Goal: Navigation & Orientation: Find specific page/section

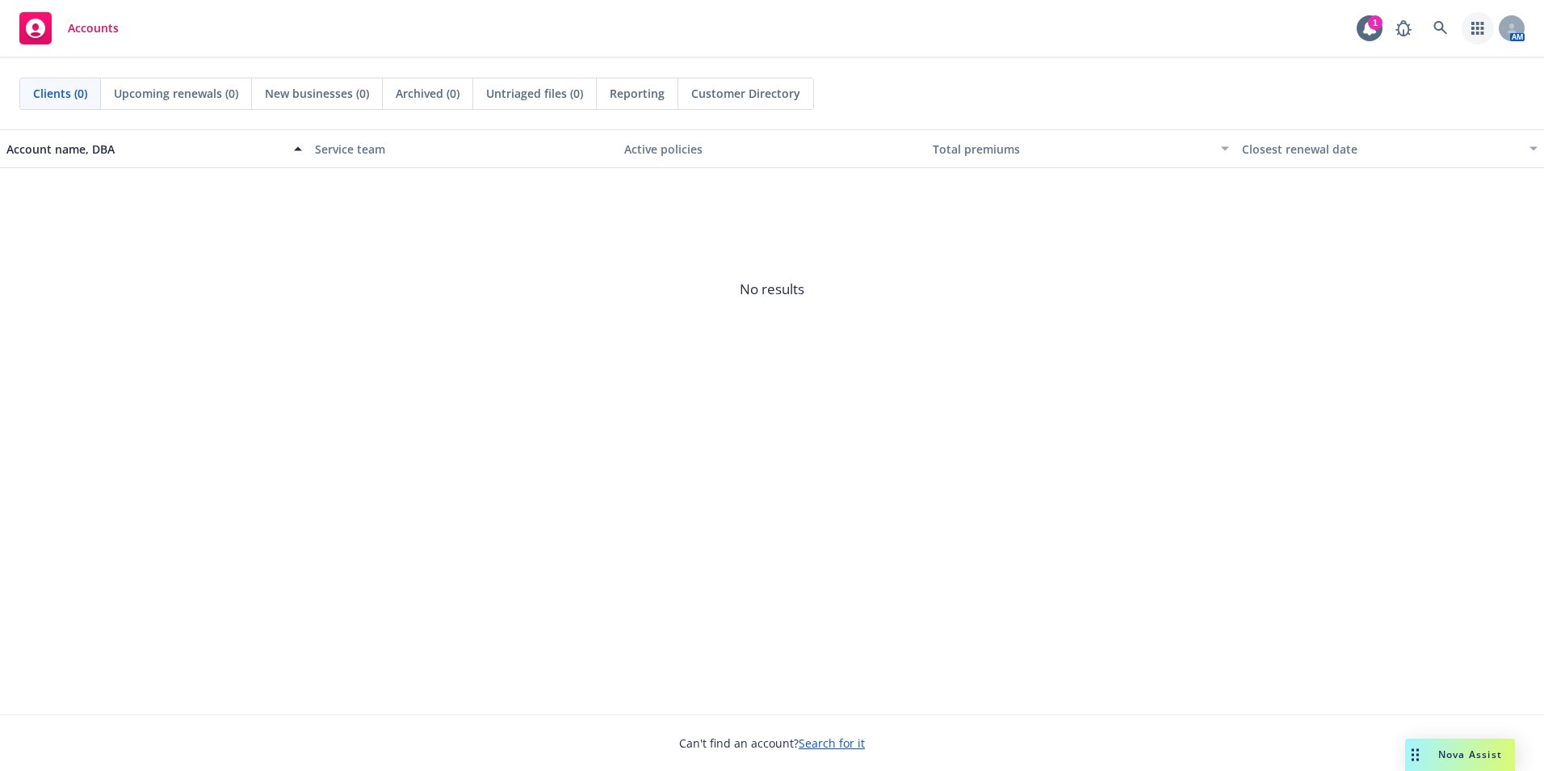
click at [1482, 25] on icon "button" at bounding box center [1478, 28] width 13 height 13
click at [1507, 32] on icon at bounding box center [1512, 28] width 10 height 10
click at [1487, 28] on link "button" at bounding box center [1478, 28] width 32 height 32
click at [1370, 23] on div "1" at bounding box center [1375, 22] width 15 height 15
